Goal: Task Accomplishment & Management: Complete application form

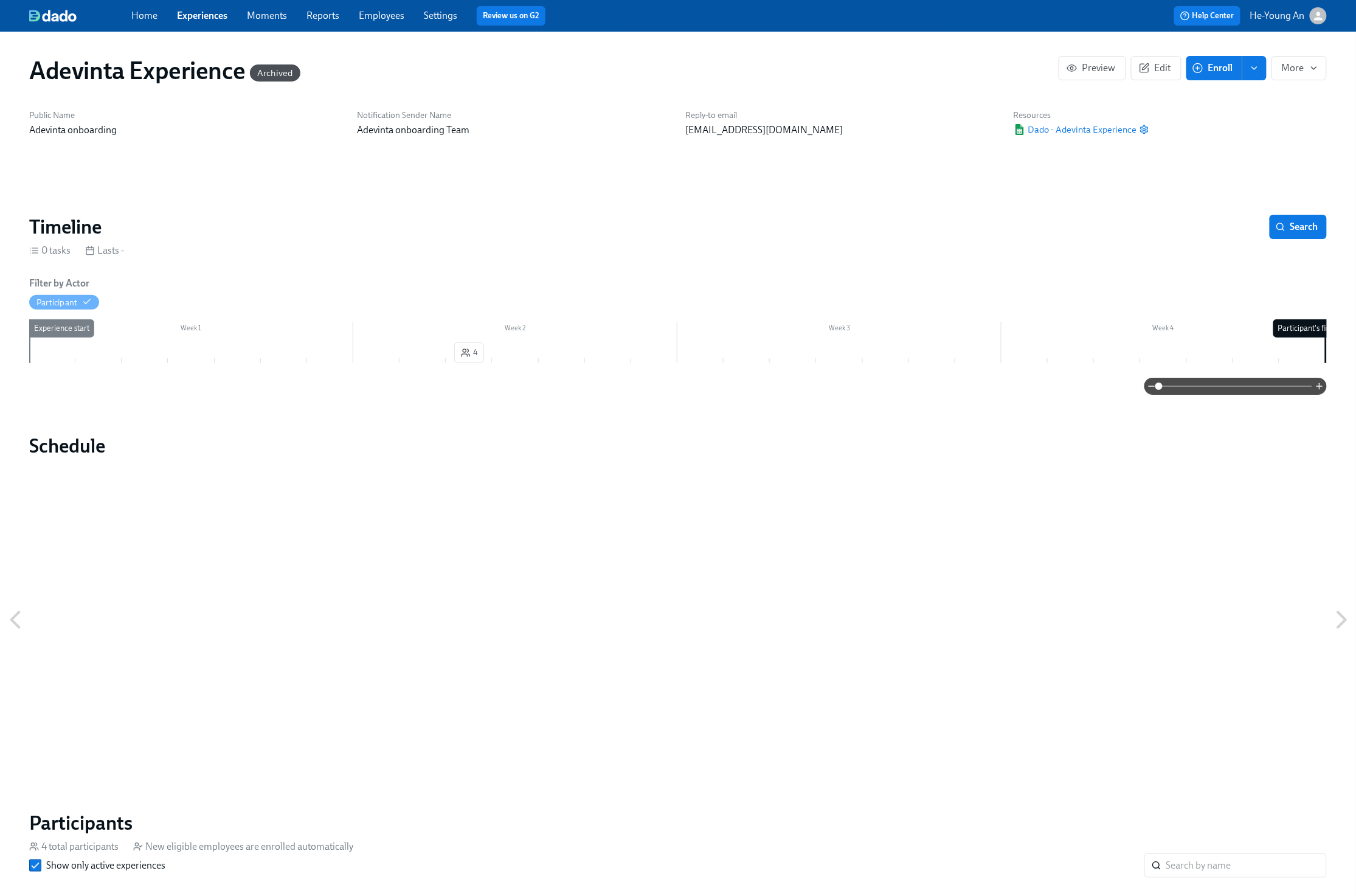
scroll to position [4, 0]
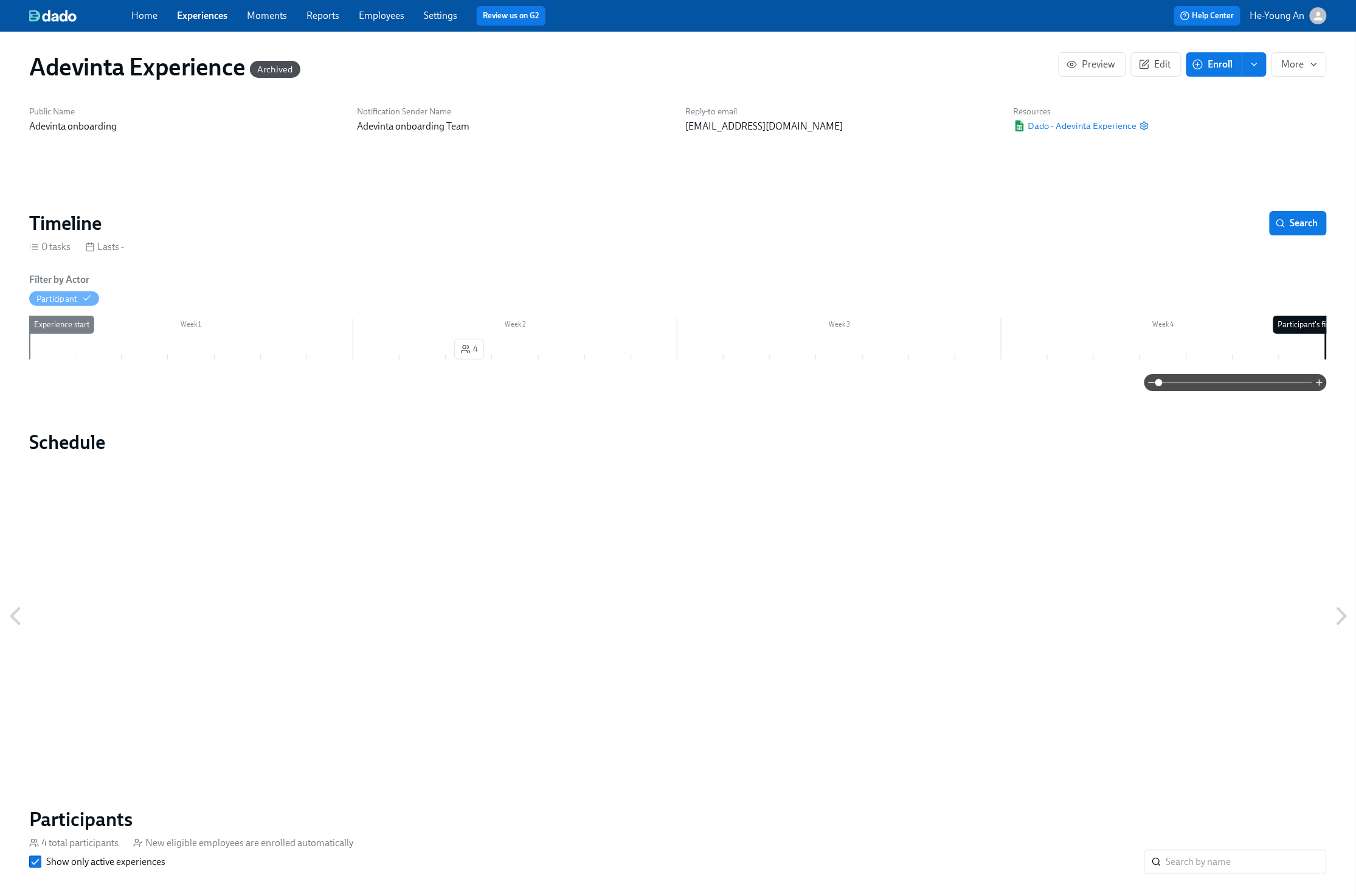
click at [209, 15] on link "Experiences" at bounding box center [202, 15] width 50 height 12
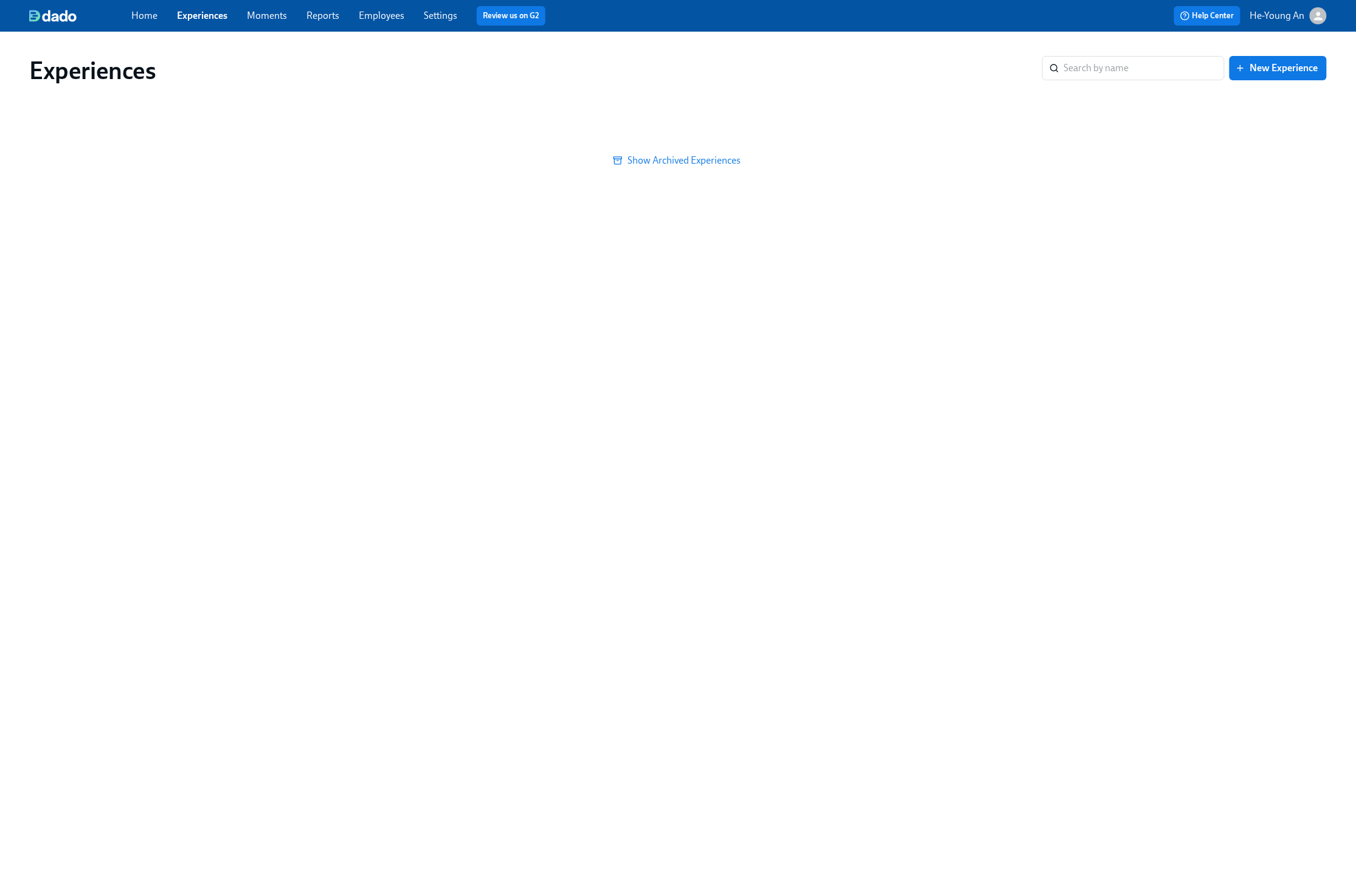
drag, startPoint x: 209, startPoint y: 15, endPoint x: 284, endPoint y: 58, distance: 86.5
click at [209, 15] on link "Experiences" at bounding box center [202, 15] width 50 height 12
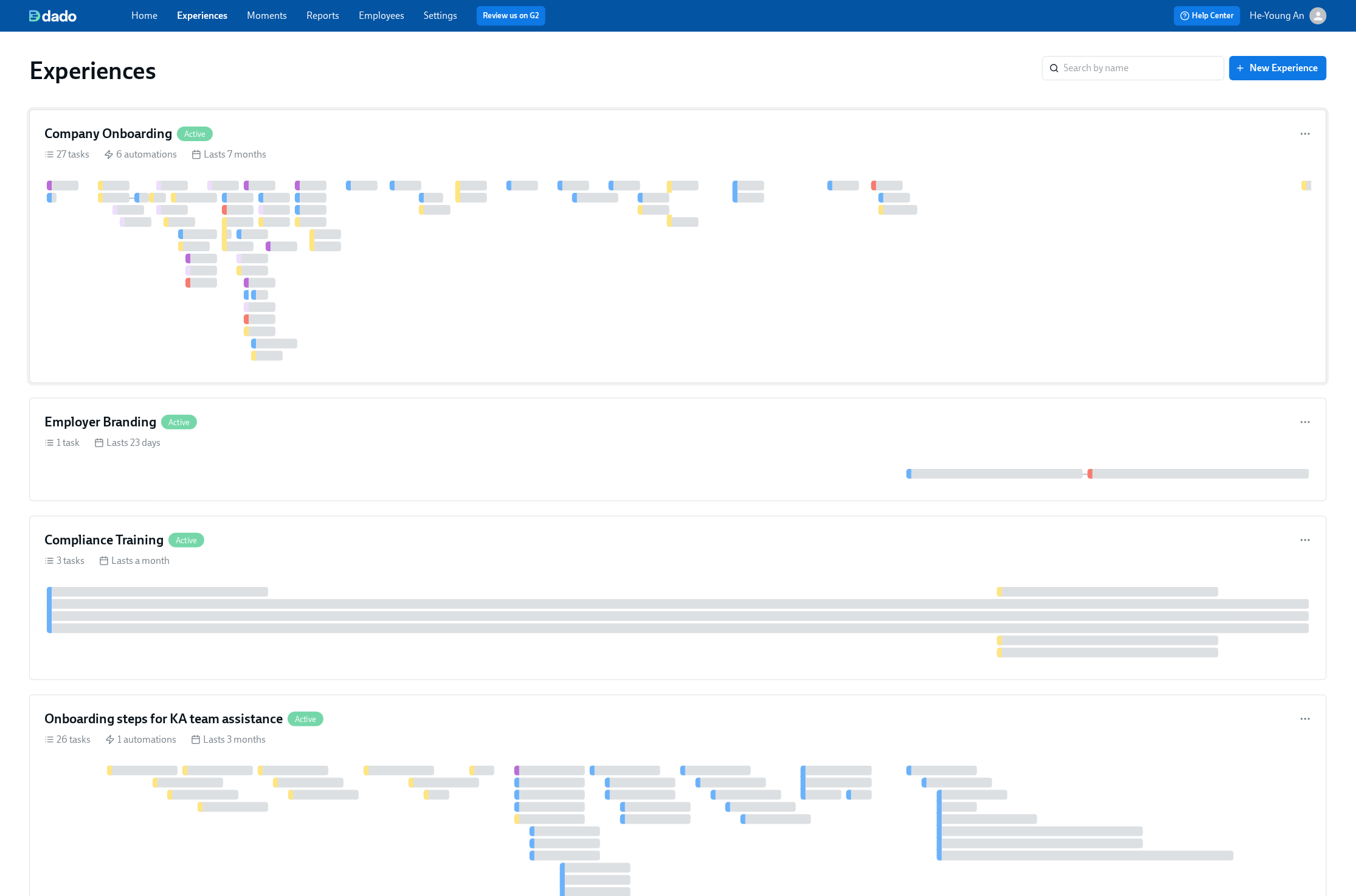
click at [426, 246] on div at bounding box center [836, 270] width 1583 height 180
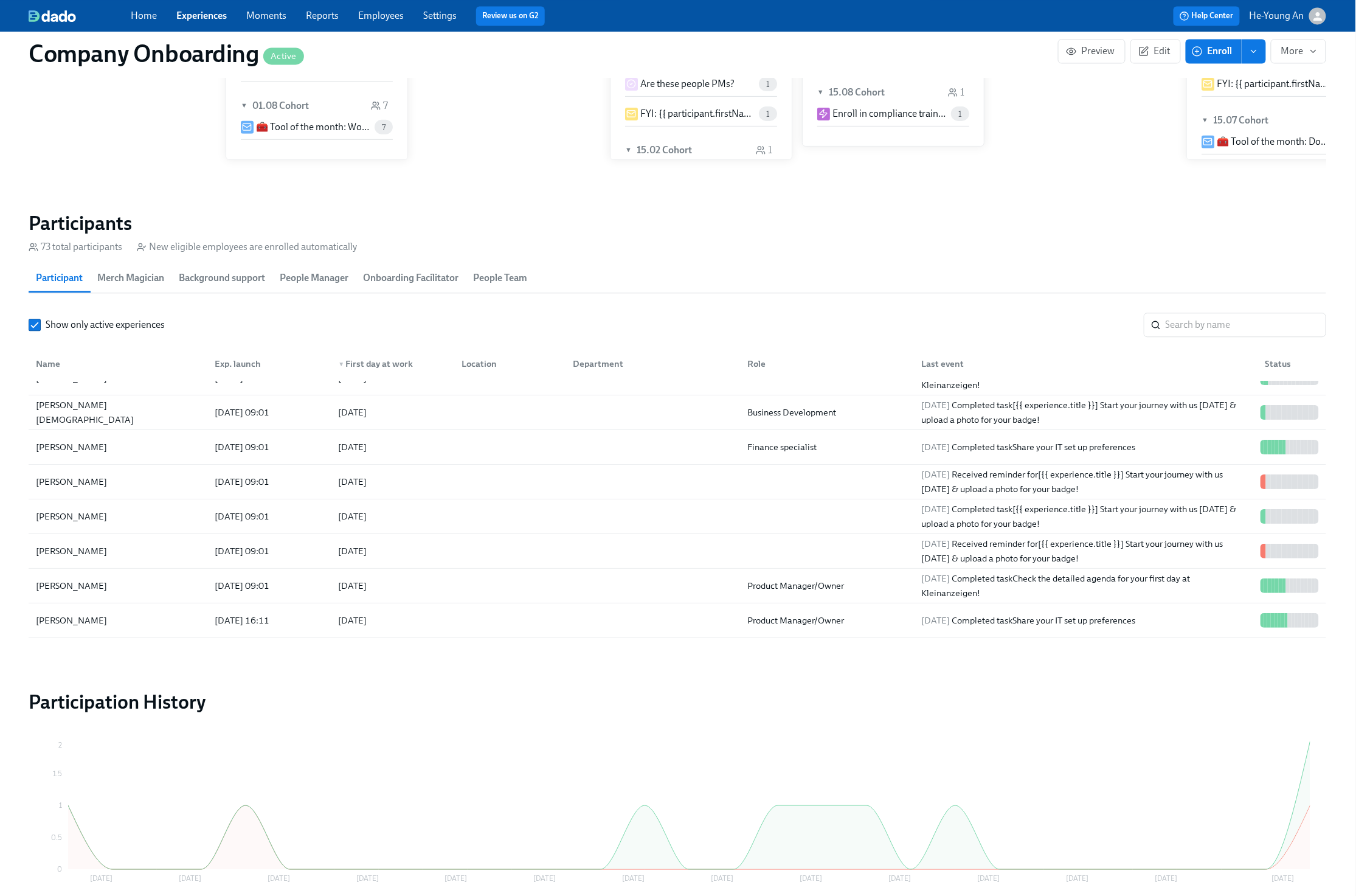
scroll to position [1171, 1]
click at [386, 229] on h2 "Participants" at bounding box center [677, 225] width 1298 height 24
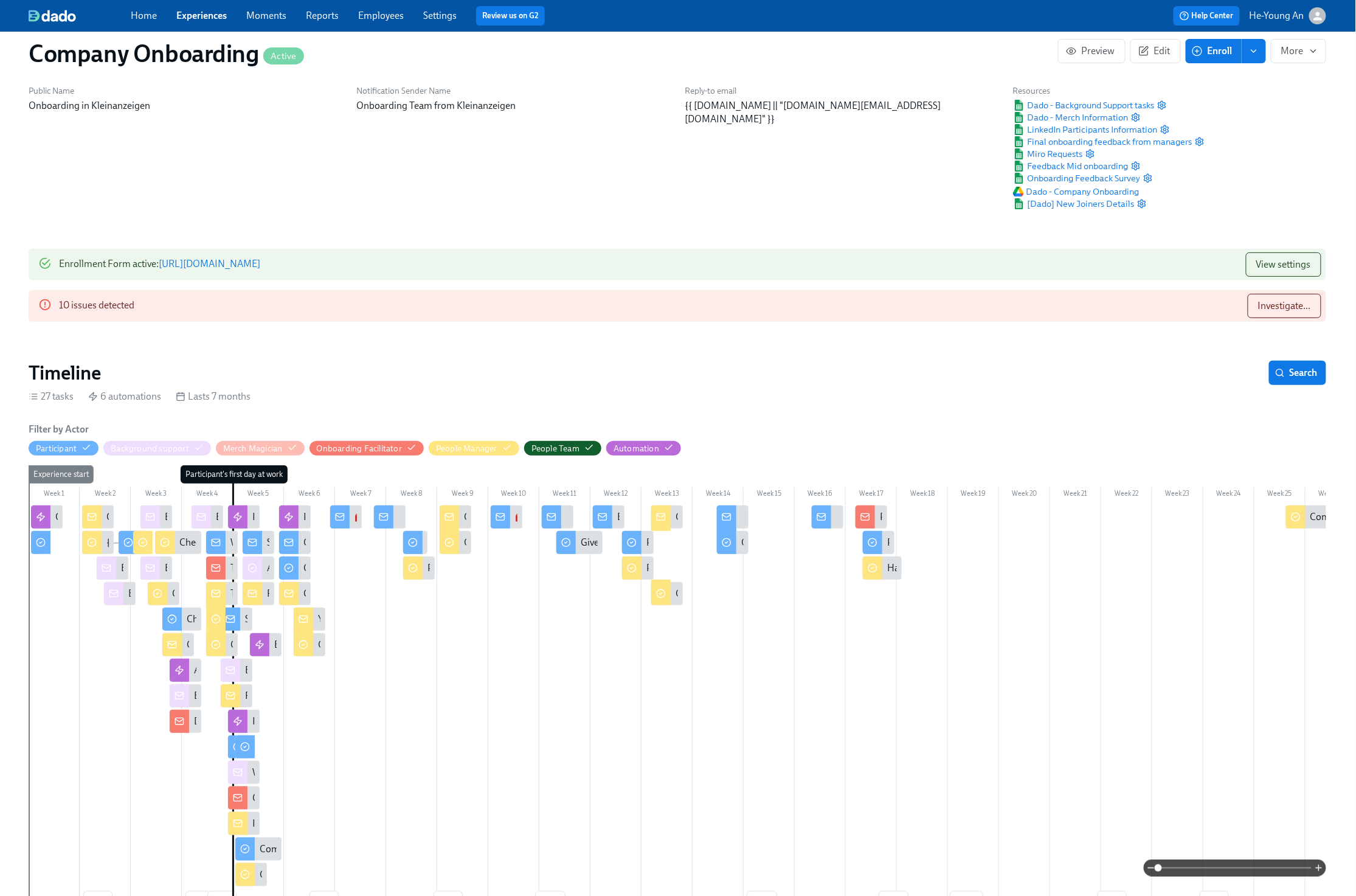
scroll to position [0, 1]
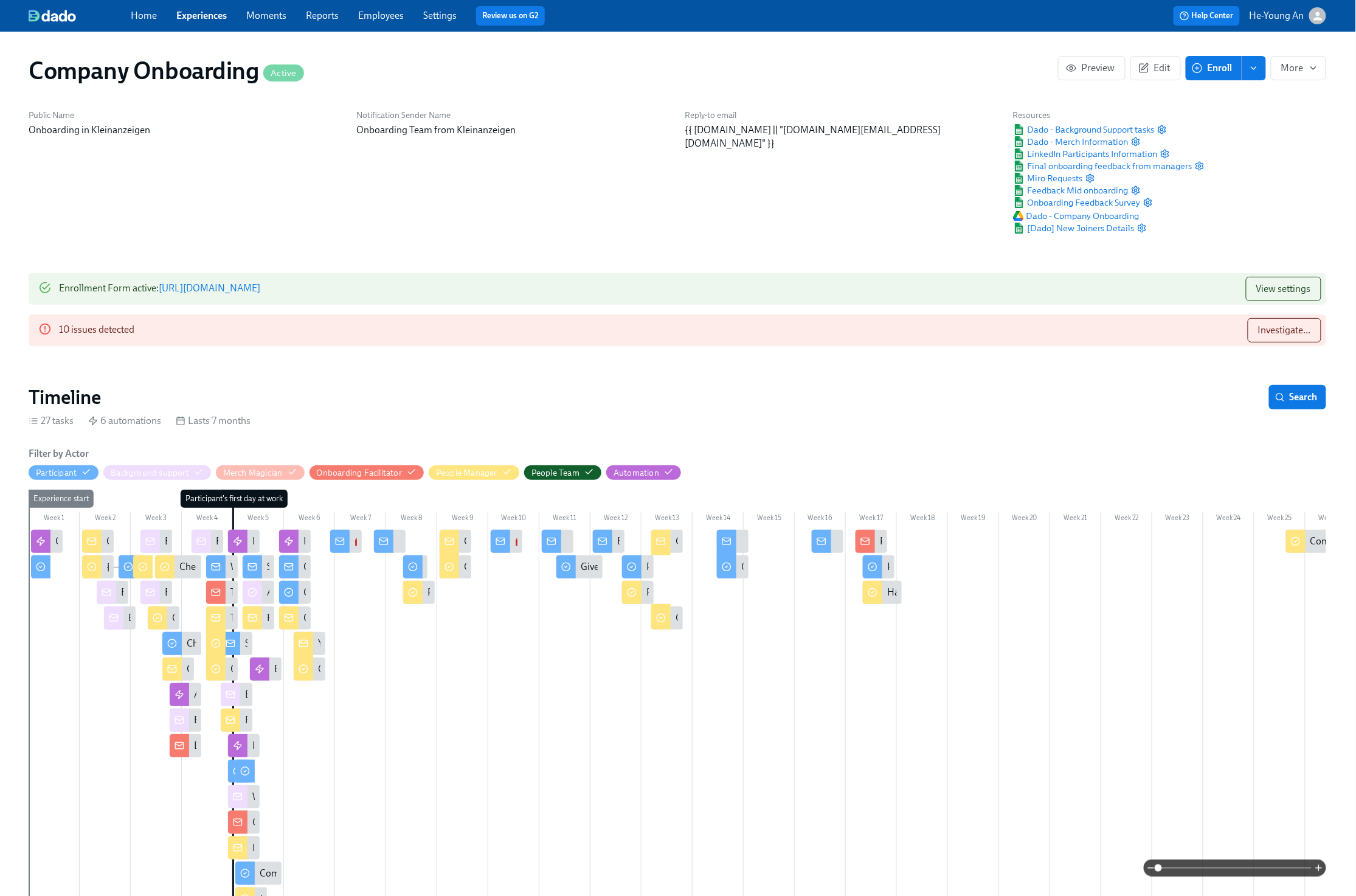
click at [260, 286] on link "[URL][DOMAIN_NAME]" at bounding box center [209, 288] width 101 height 12
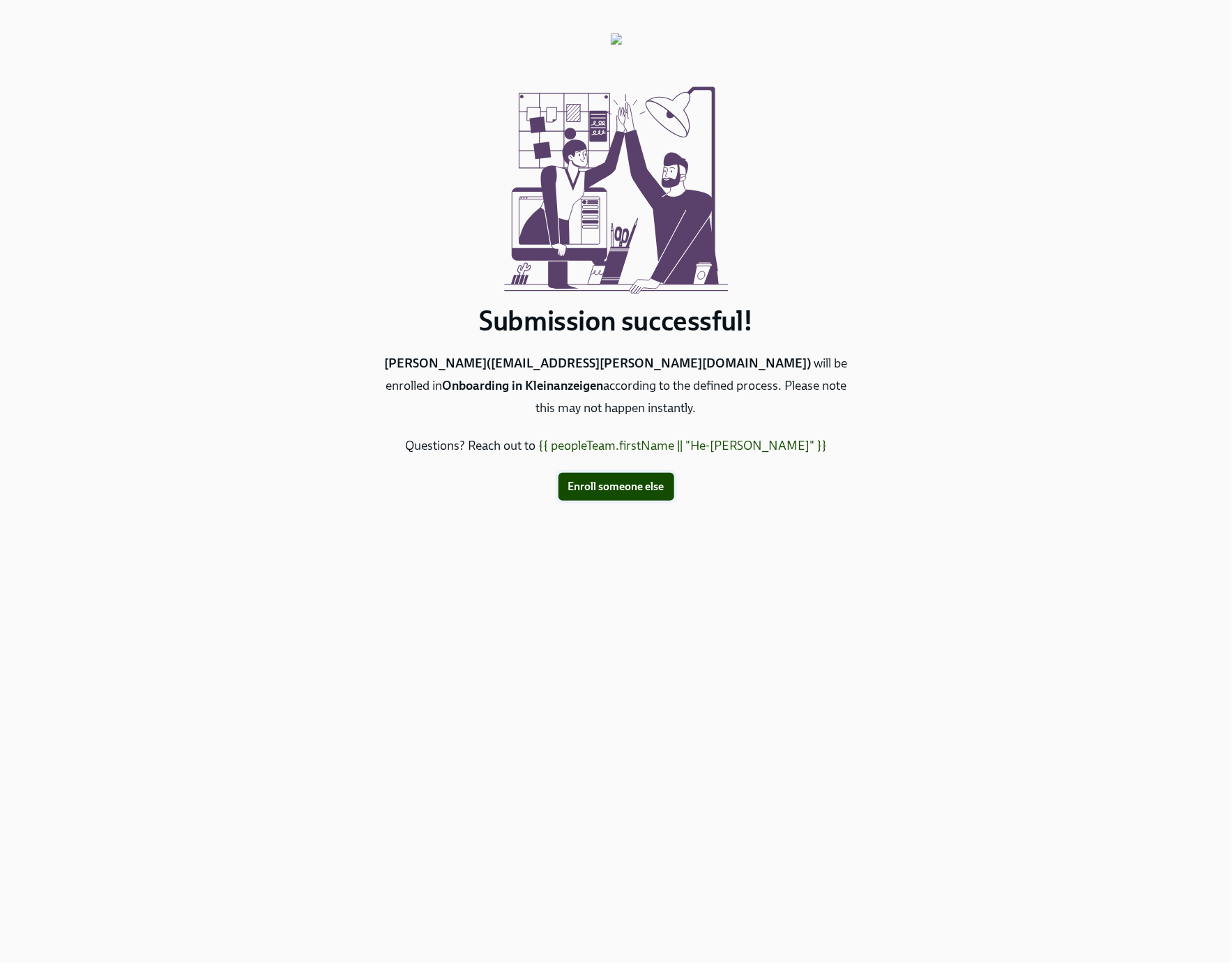
click at [609, 484] on span "Enroll someone else" at bounding box center [616, 487] width 96 height 14
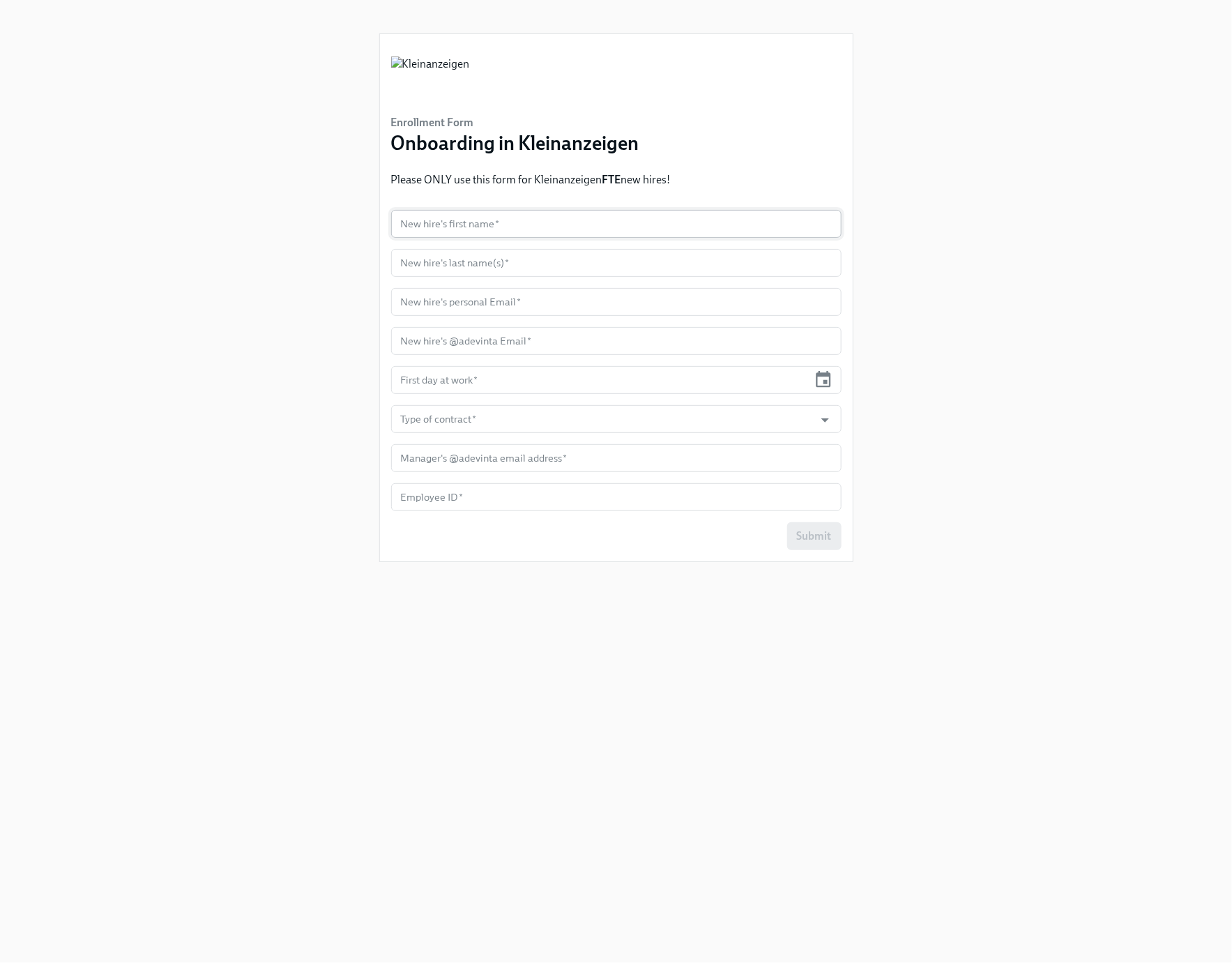
click at [515, 229] on input "text" at bounding box center [616, 223] width 451 height 28
click at [204, 83] on div "Enrollment Form Onboarding in Kleinanzeigen Please ONLY use this form for Klein…" at bounding box center [616, 465] width 1165 height 930
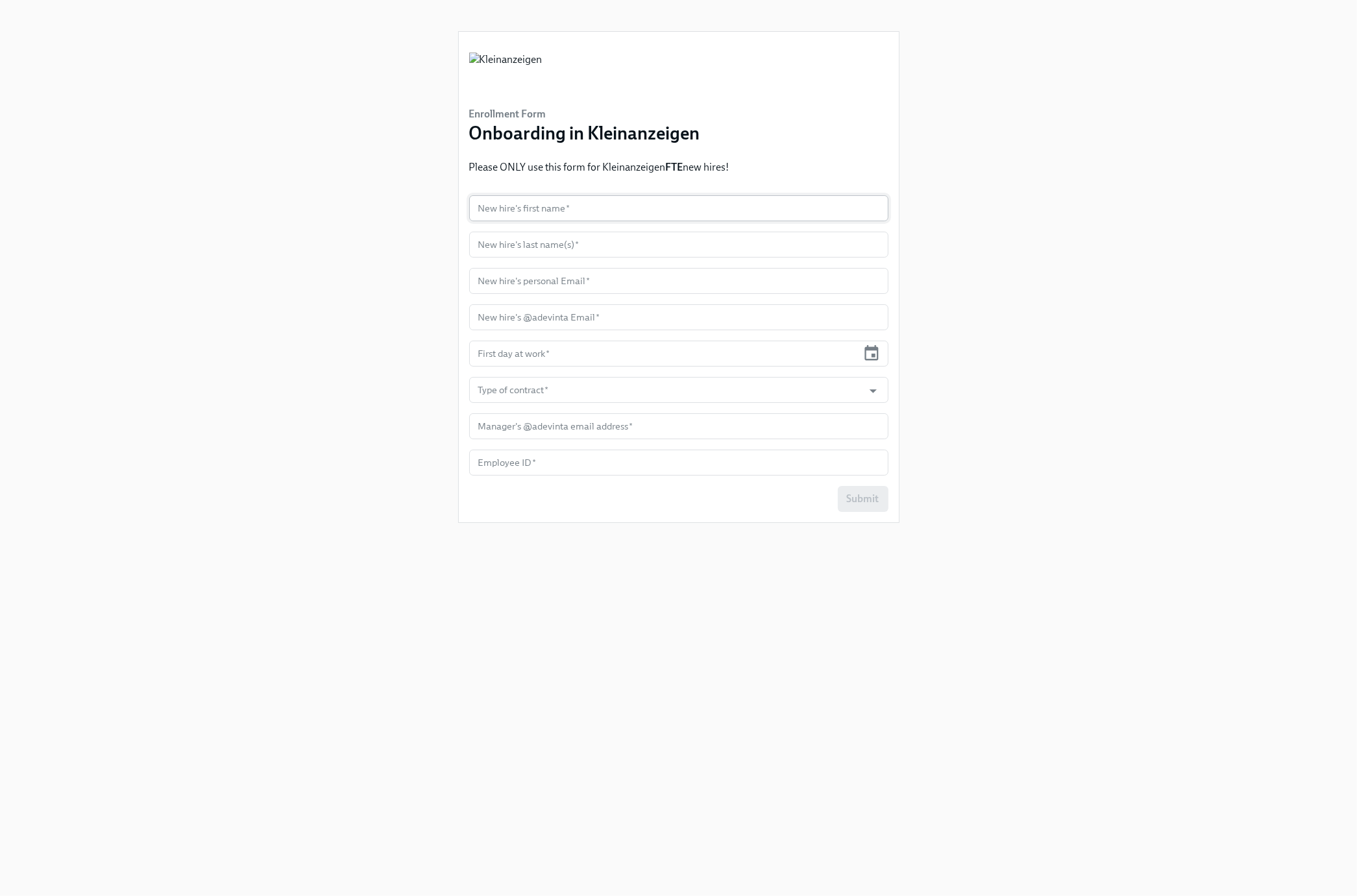
click at [575, 202] on input "text" at bounding box center [678, 208] width 419 height 26
click at [555, 209] on input "text" at bounding box center [678, 208] width 419 height 26
paste input "Nadine"
type input "Nadine"
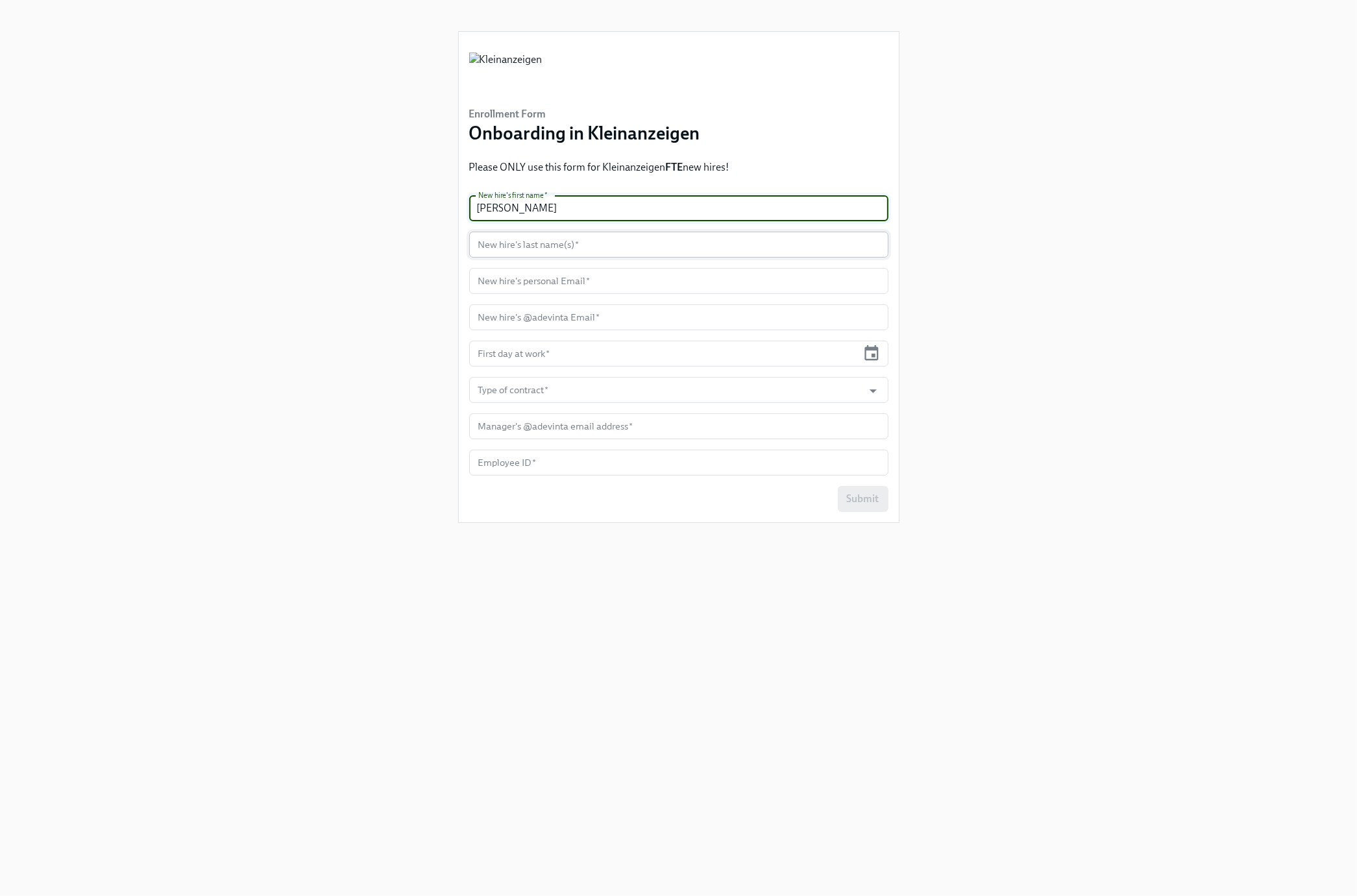
click at [517, 240] on input "text" at bounding box center [678, 244] width 419 height 26
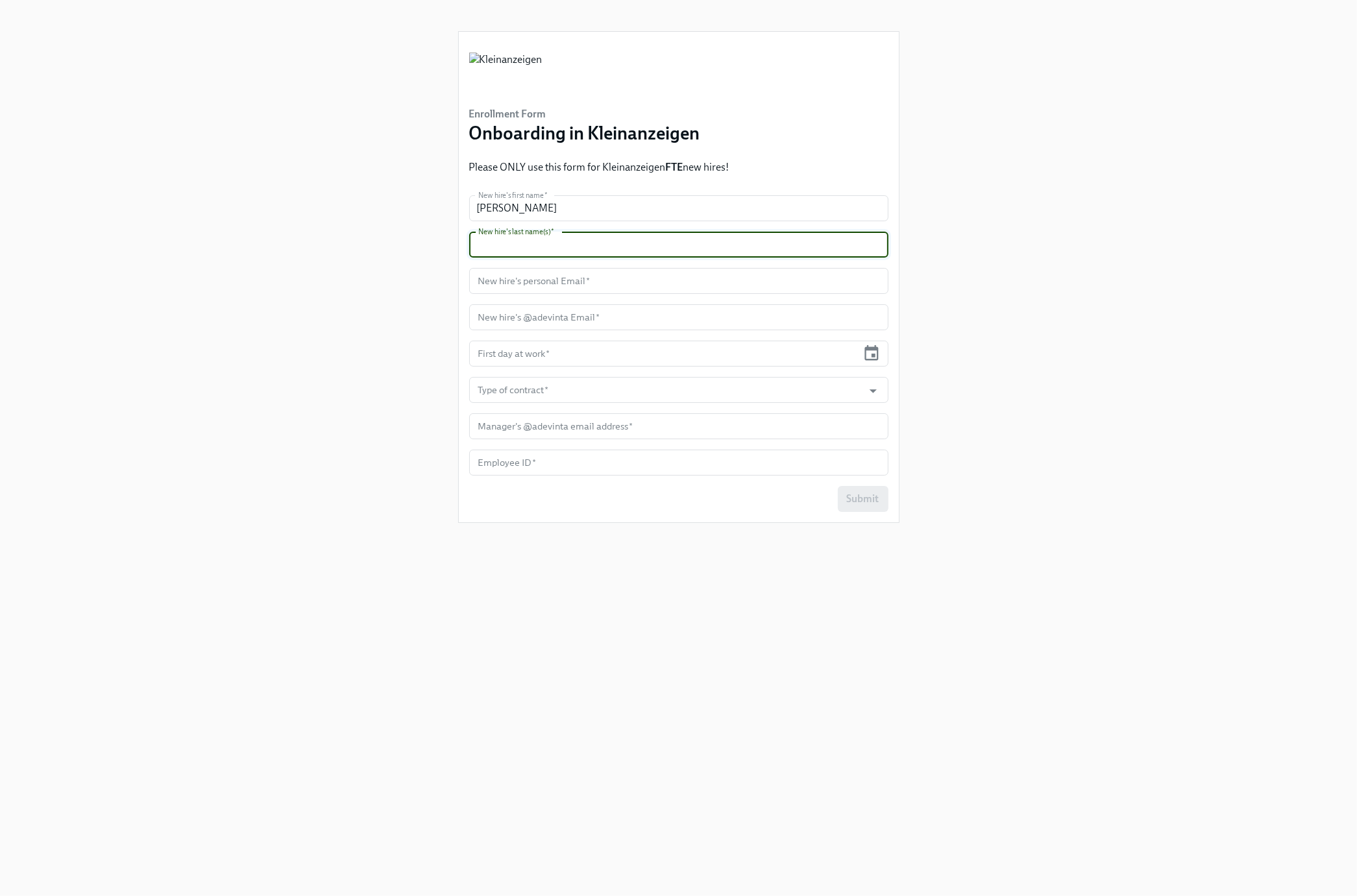
paste input "Weiskircher"
type input "Weiskircher"
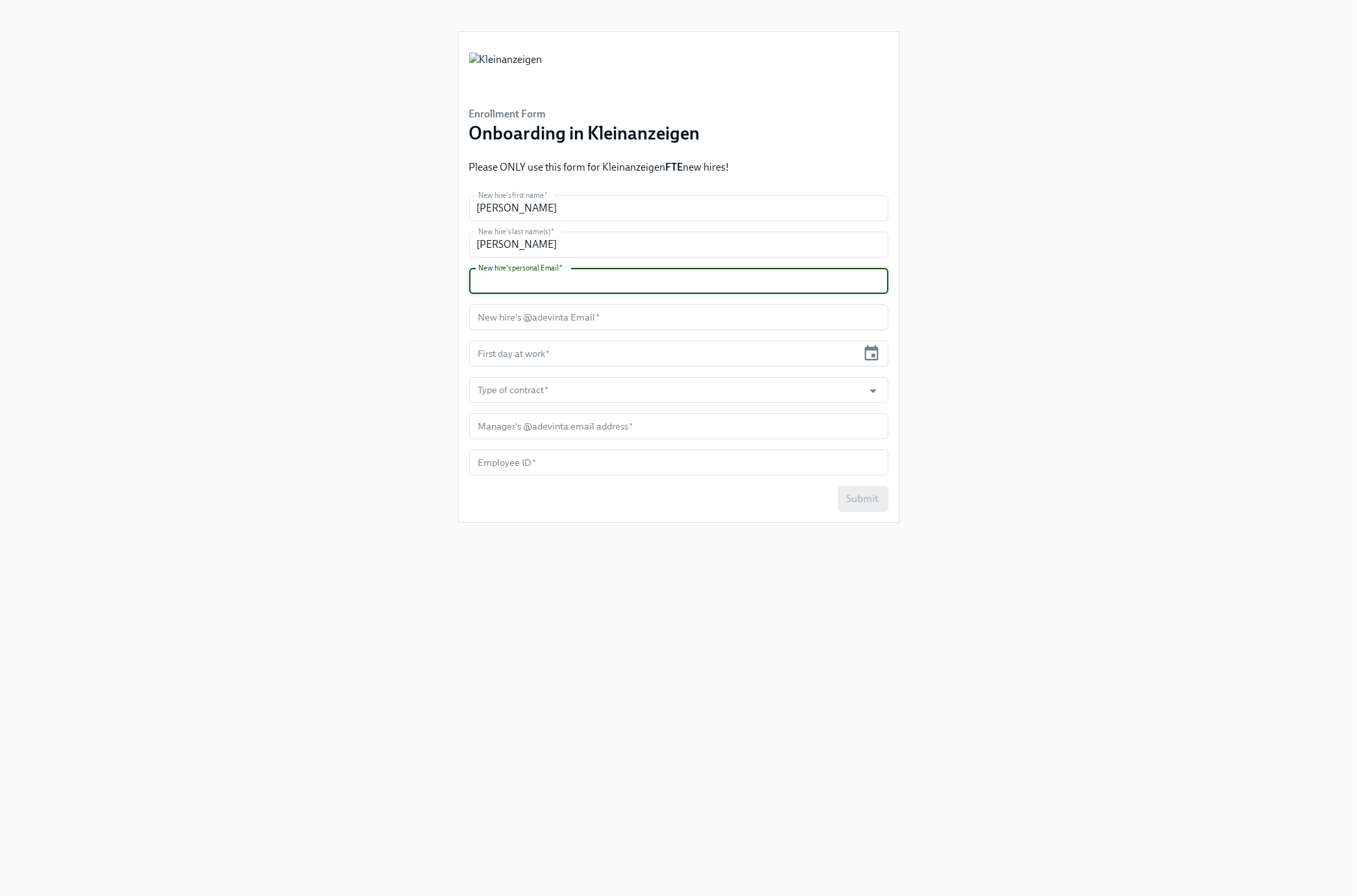
click at [574, 281] on input "text" at bounding box center [678, 280] width 419 height 26
paste input "mail@nadineweiskircher.com"
type input "mail@nadineweiskircher.com"
click at [608, 312] on input "text" at bounding box center [678, 317] width 419 height 26
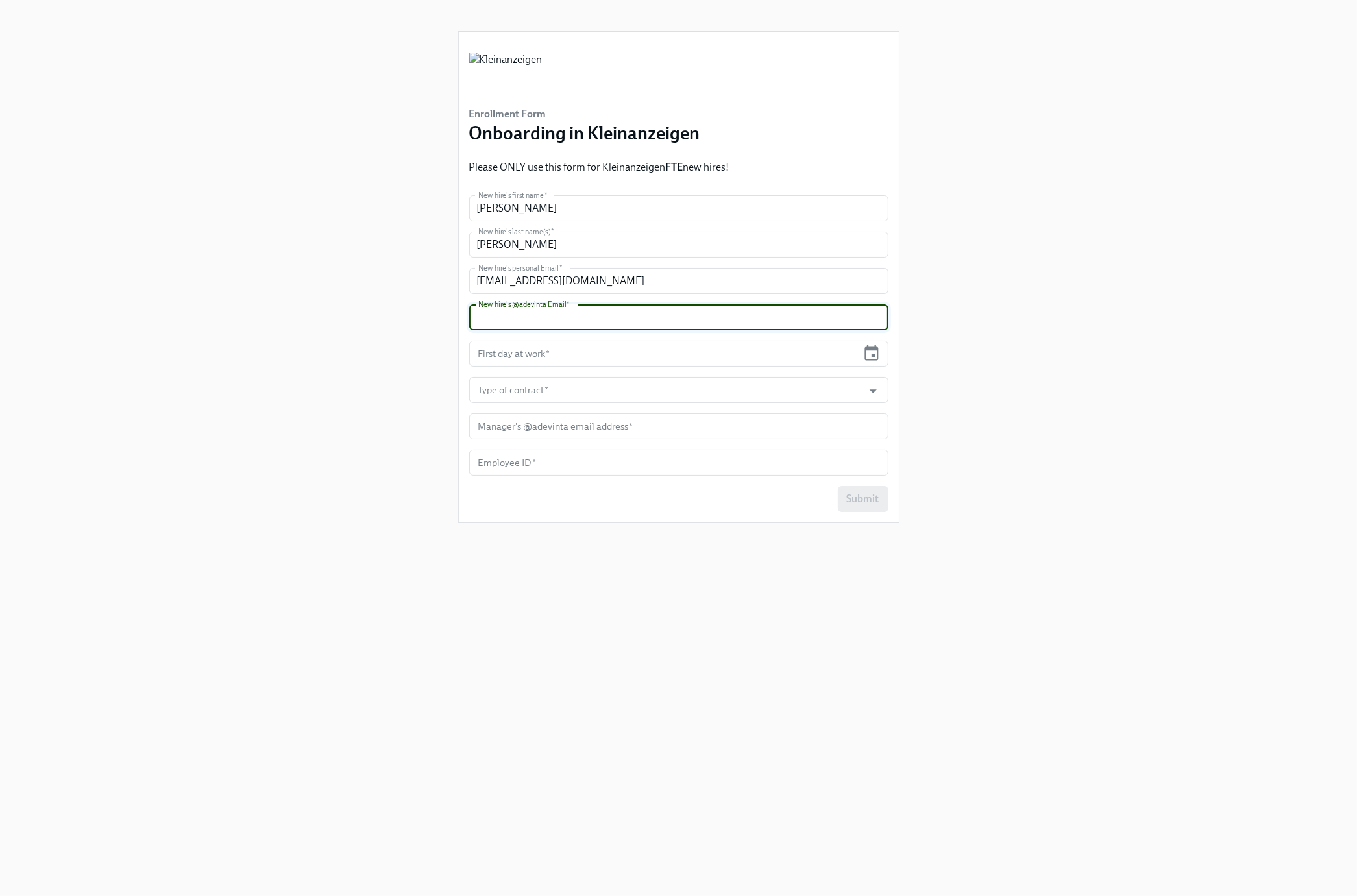
paste input "nadine.weiskircher@adevinta.com"
type input "nadine.weiskircher@adevinta.com"
click at [573, 361] on input "text" at bounding box center [664, 353] width 389 height 26
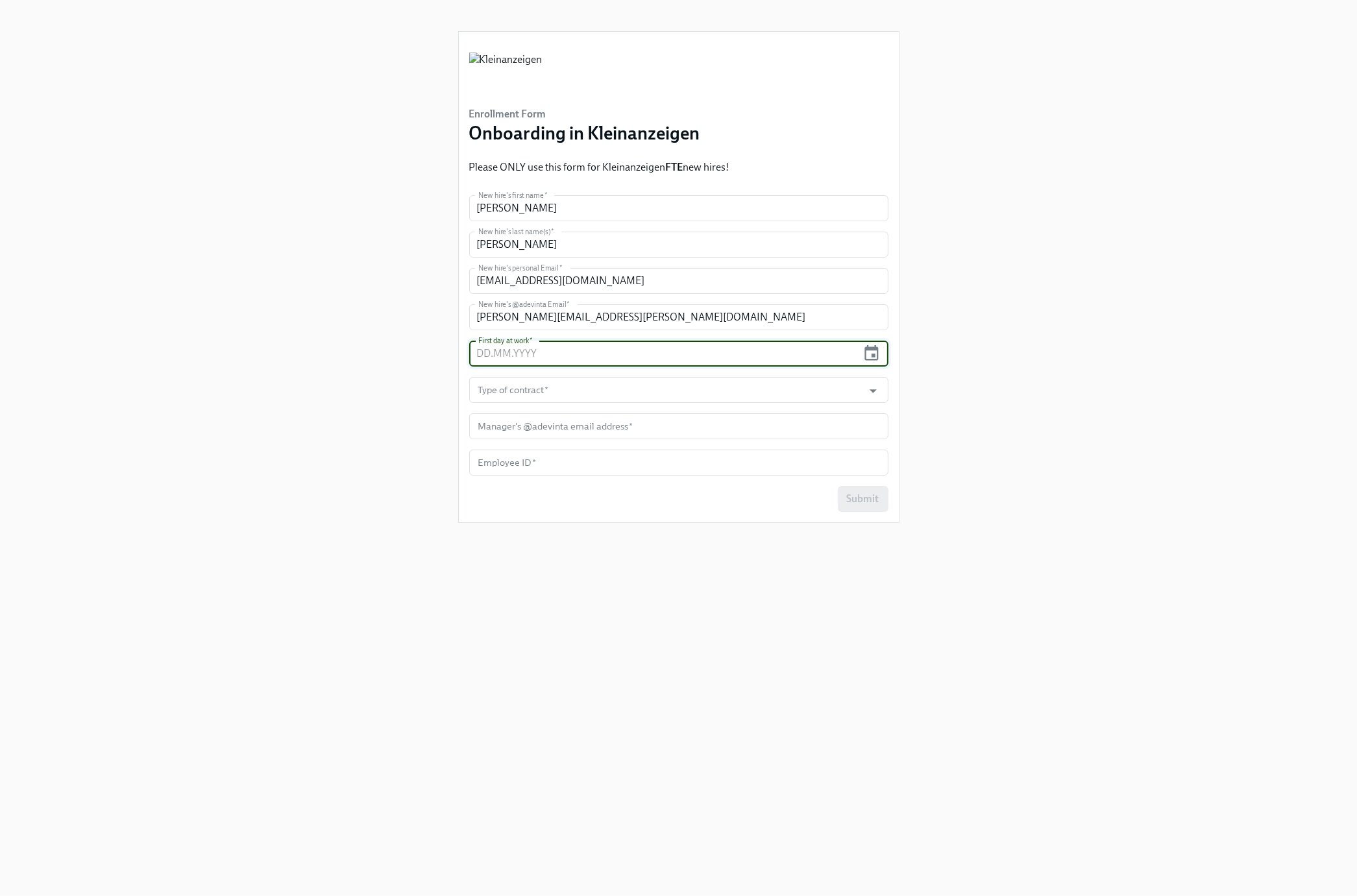
click at [573, 361] on input "text" at bounding box center [664, 353] width 389 height 26
paste input "01.09.2025"
type input "01.09.2025"
click at [640, 425] on input "text" at bounding box center [678, 425] width 419 height 26
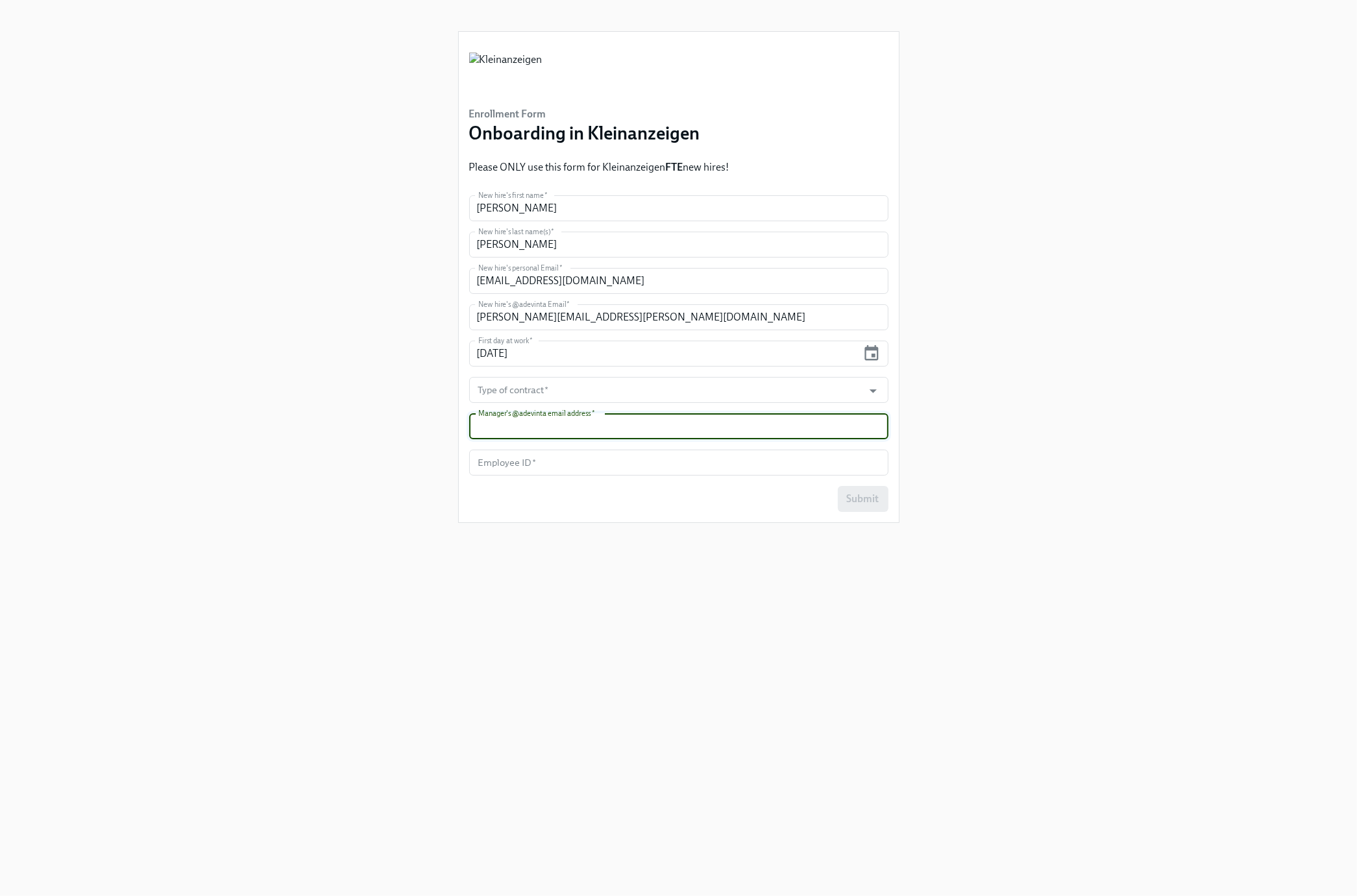
paste input "carina.morales@adevinta.com"
type input "carina.morales@adevinta.com"
click at [613, 397] on input "Type of contract   *" at bounding box center [666, 390] width 381 height 26
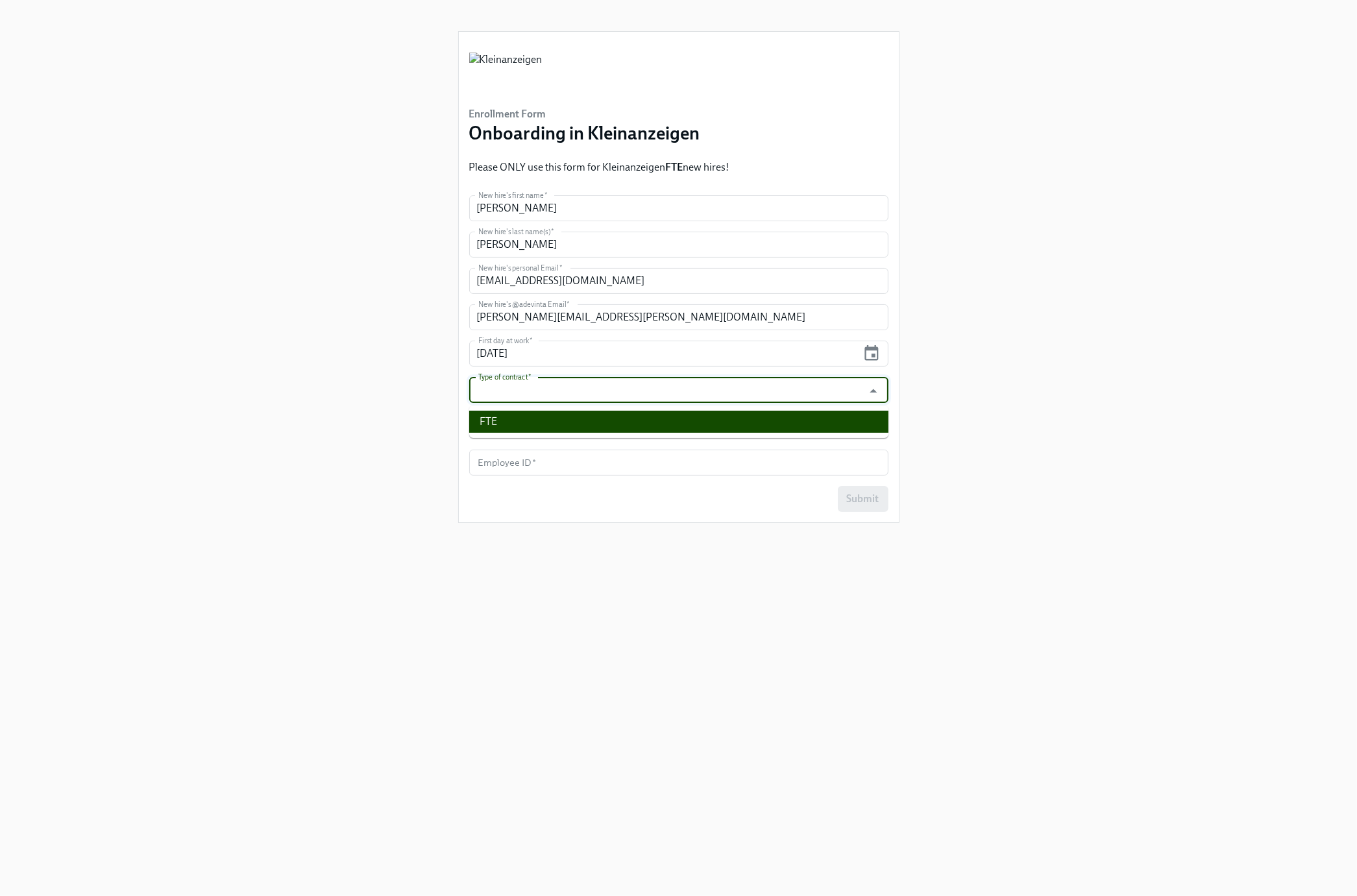
drag, startPoint x: 583, startPoint y: 424, endPoint x: 593, endPoint y: 440, distance: 18.9
click at [584, 424] on li "FTE" at bounding box center [678, 422] width 419 height 22
type input "FTE"
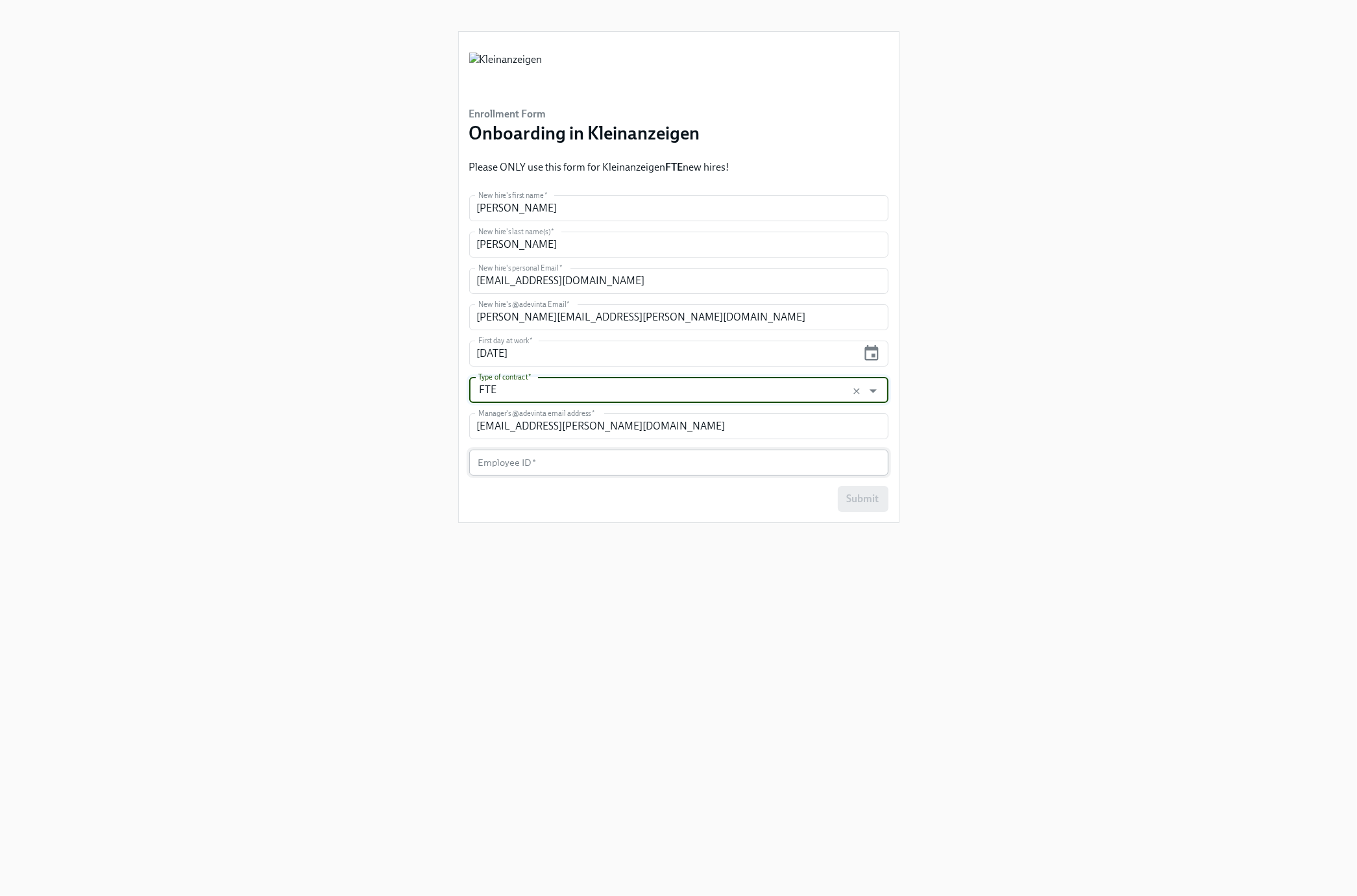
click at [626, 466] on input "text" at bounding box center [678, 462] width 419 height 26
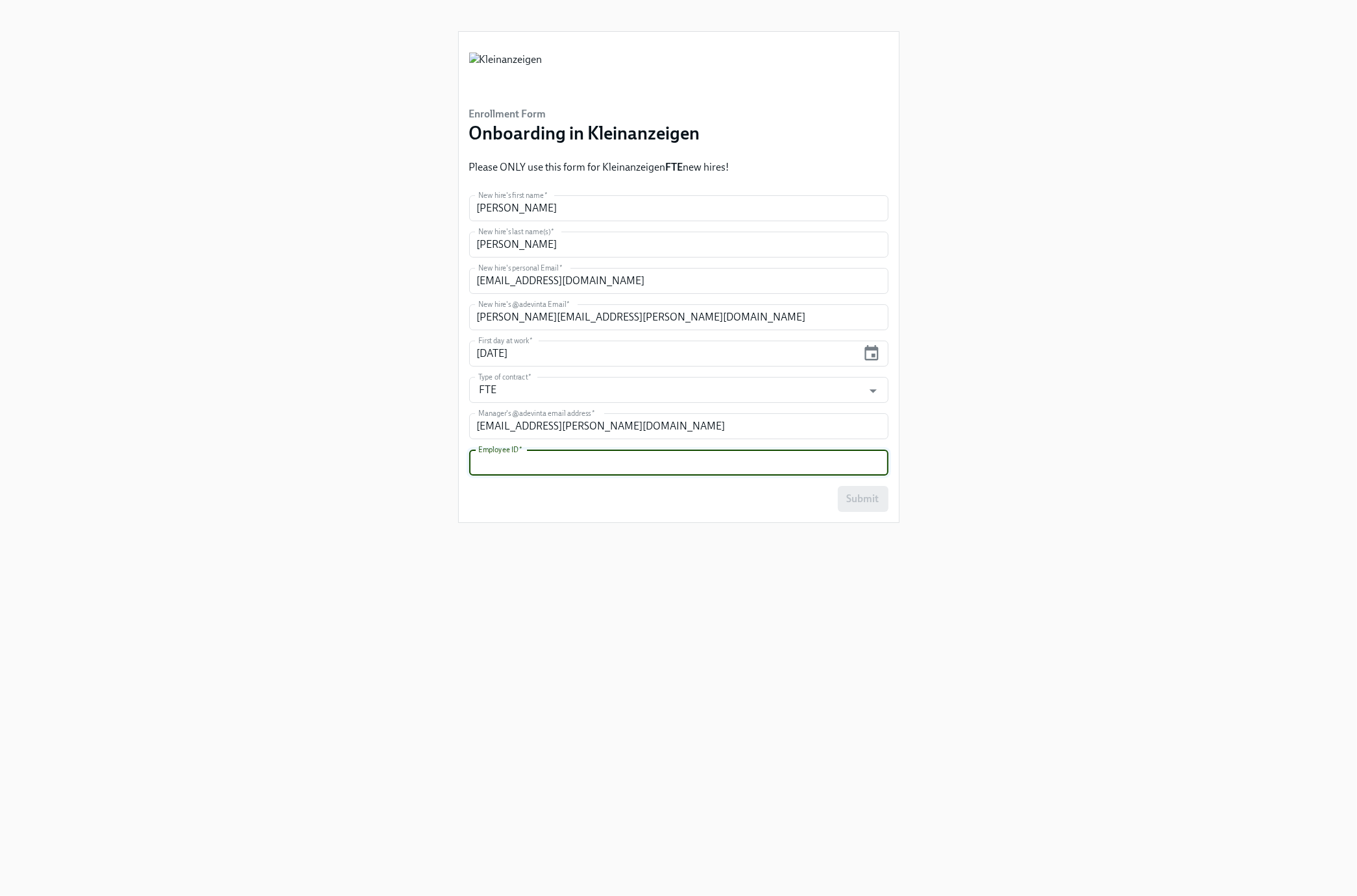
click at [626, 466] on input "text" at bounding box center [678, 462] width 419 height 26
paste input "EM008718"
type input "EM008718"
click at [689, 592] on div "Enrollment Form Onboarding in Kleinanzeigen Please ONLY use this form for Klein…" at bounding box center [678, 432] width 441 height 865
click at [869, 498] on span "Submit" at bounding box center [863, 499] width 33 height 13
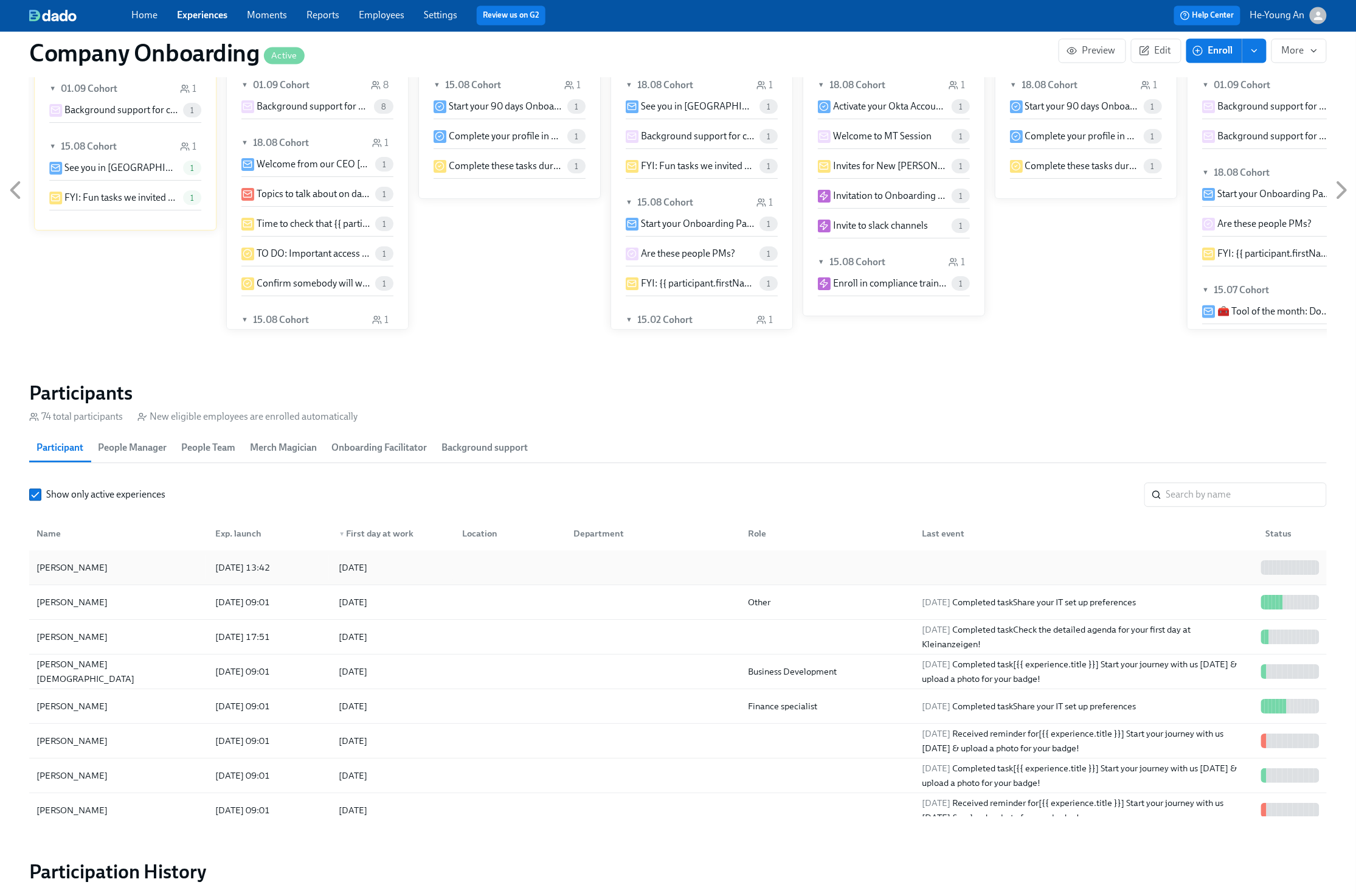
scroll to position [1035, 0]
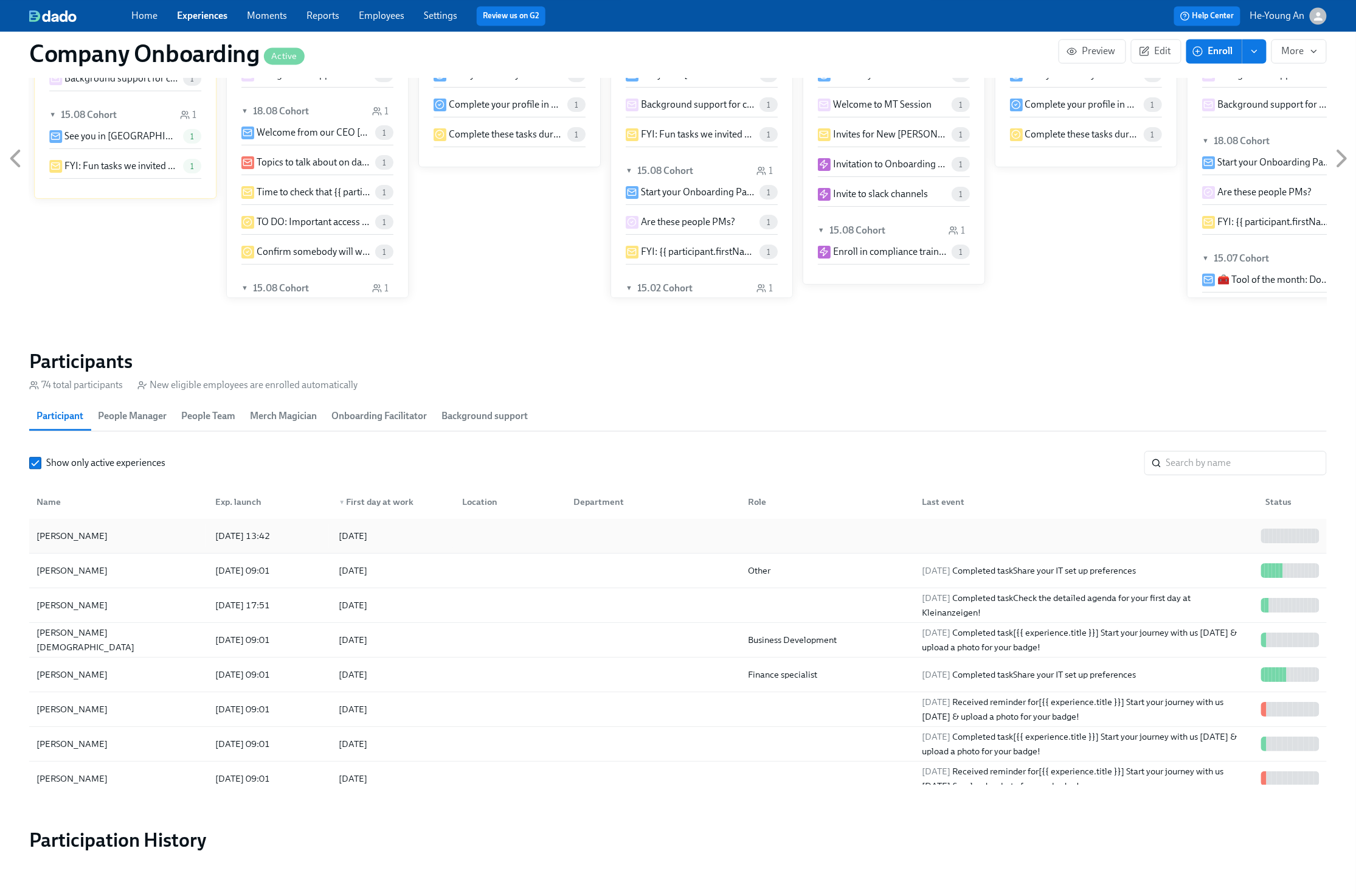
click at [96, 537] on div "[PERSON_NAME]" at bounding box center [71, 536] width 81 height 15
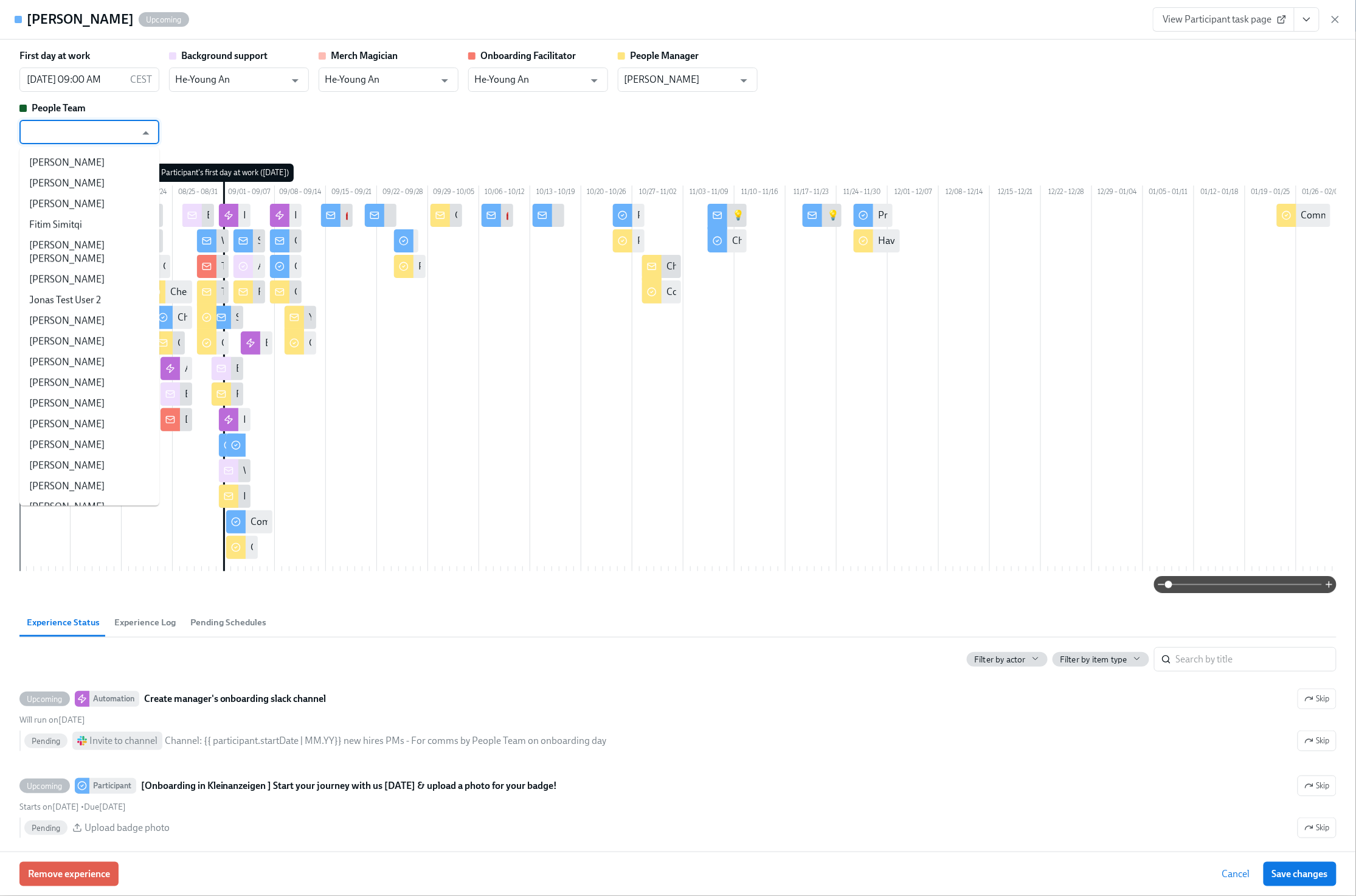
click at [42, 138] on input "text" at bounding box center [80, 131] width 110 height 24
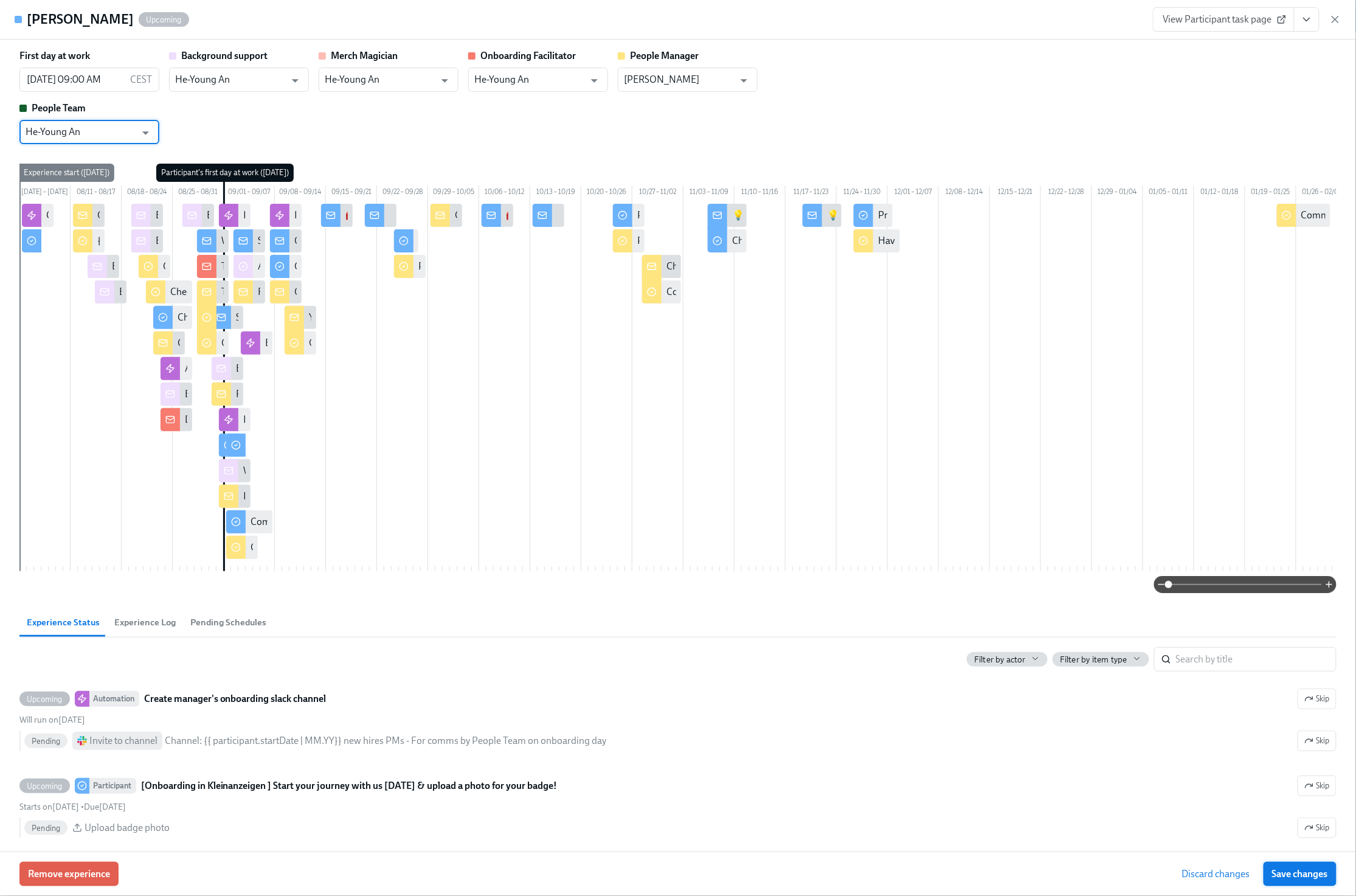
type input "He-Young An"
